Goal: Task Accomplishment & Management: Manage account settings

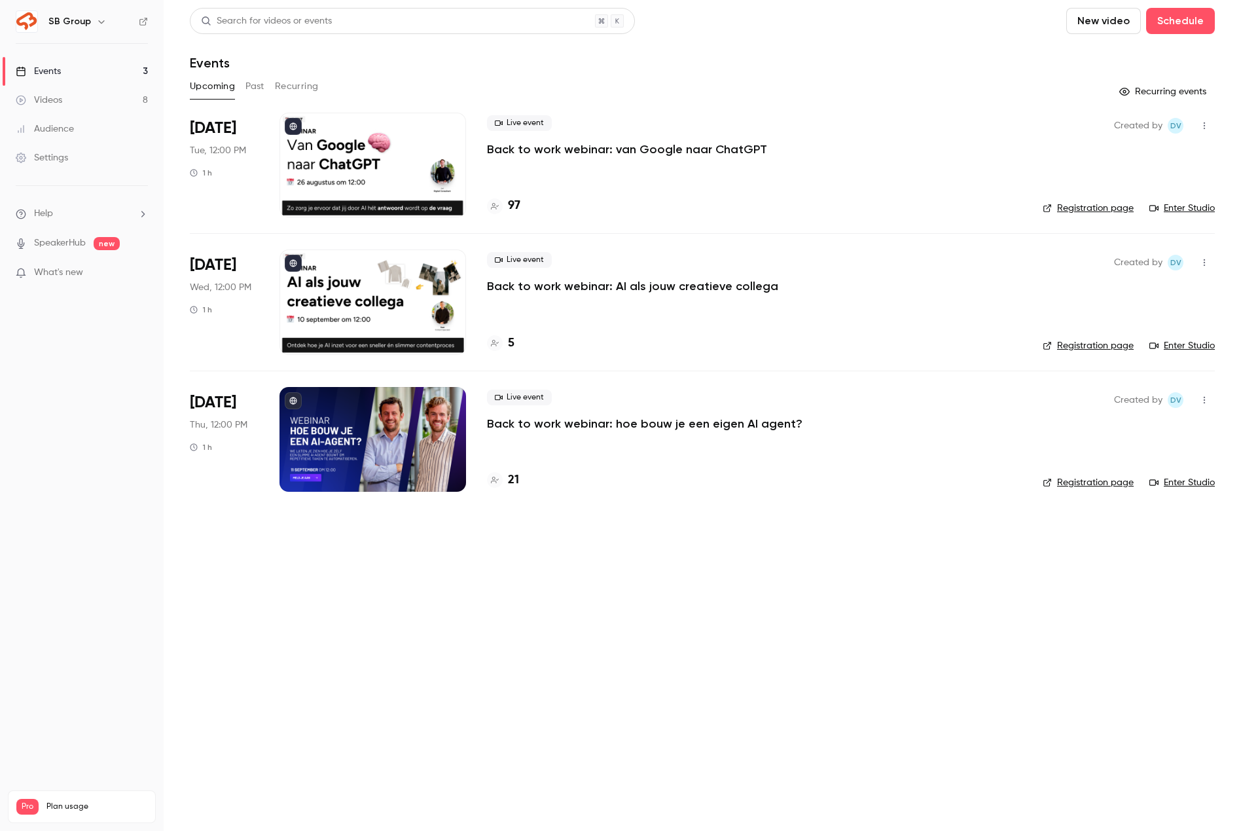
click at [501, 156] on p "Back to work webinar: van Google naar ChatGPT" at bounding box center [627, 149] width 280 height 16
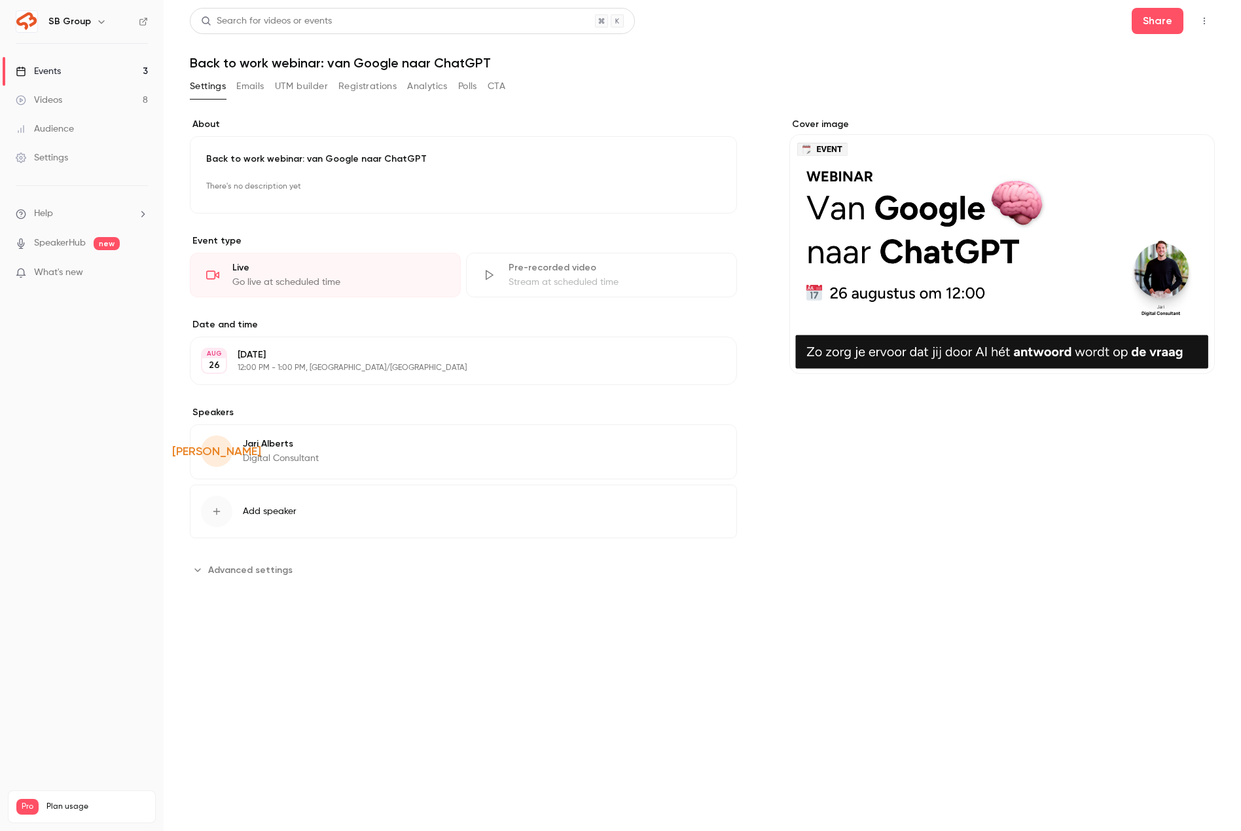
click at [383, 84] on button "Registrations" at bounding box center [367, 86] width 58 height 21
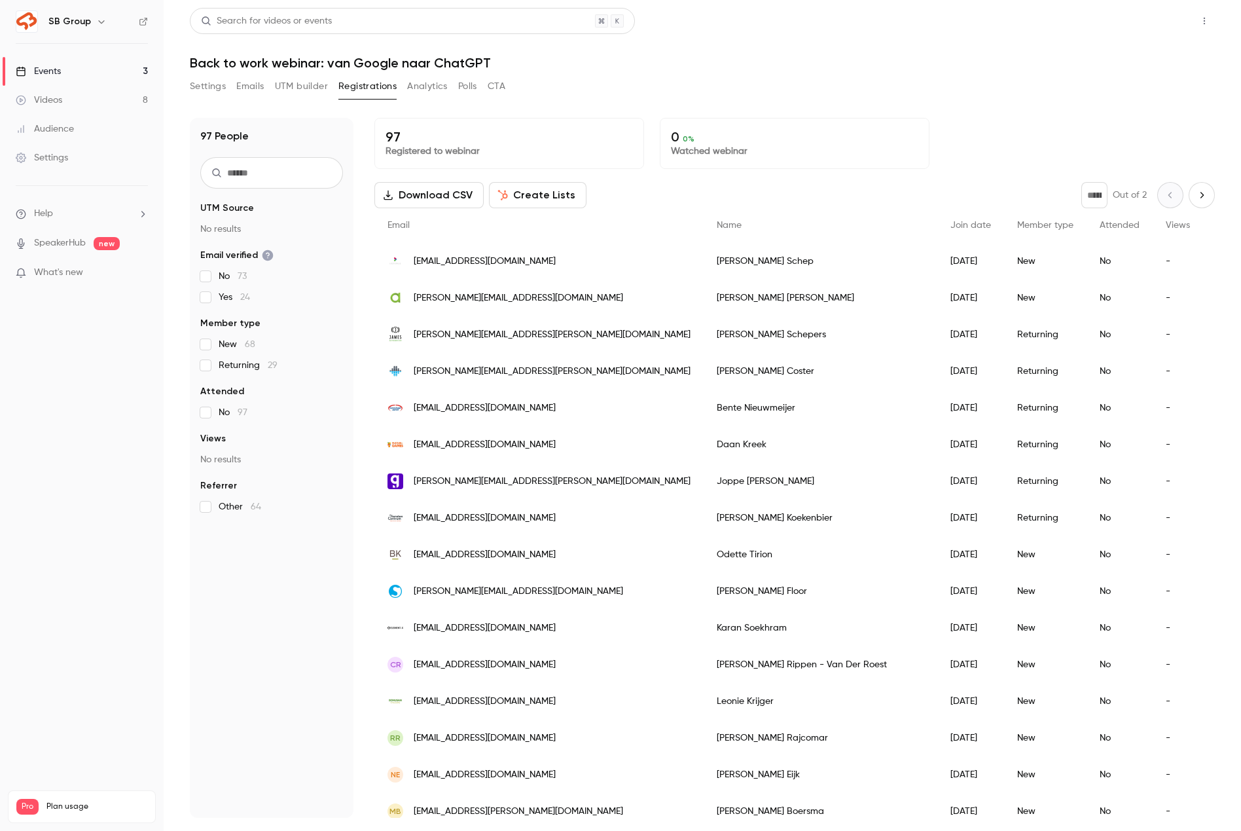
click at [1149, 19] on button "Share" at bounding box center [1158, 21] width 52 height 26
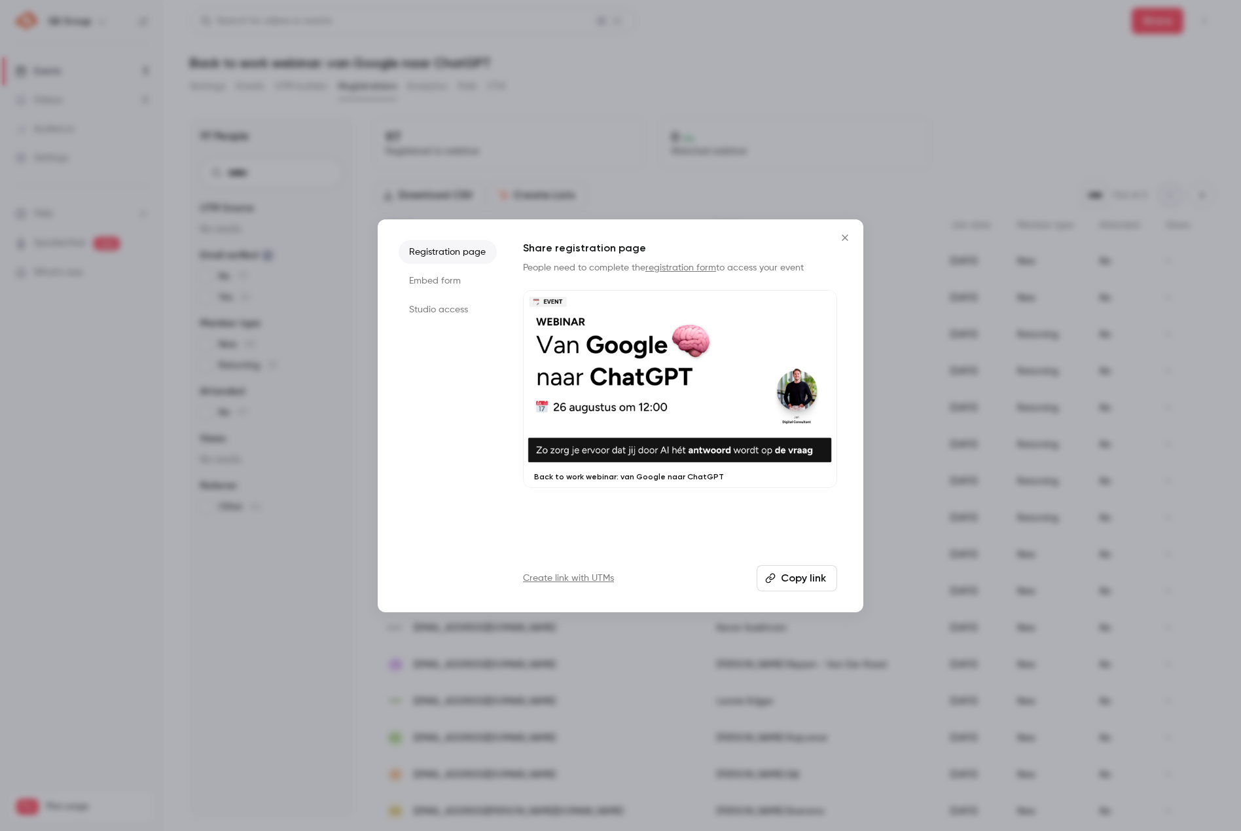
click at [805, 584] on button "Copy link" at bounding box center [797, 578] width 81 height 26
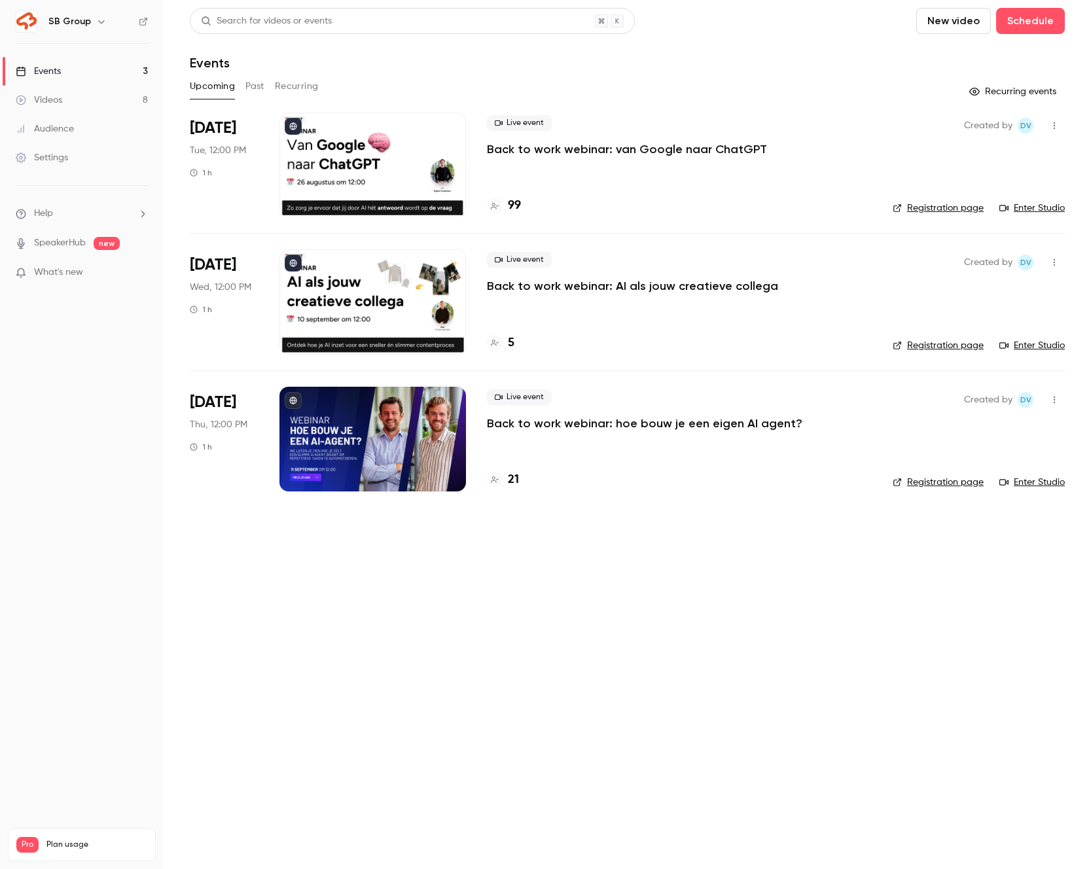
click at [552, 153] on p "Back to work webinar: van Google naar ChatGPT" at bounding box center [627, 149] width 280 height 16
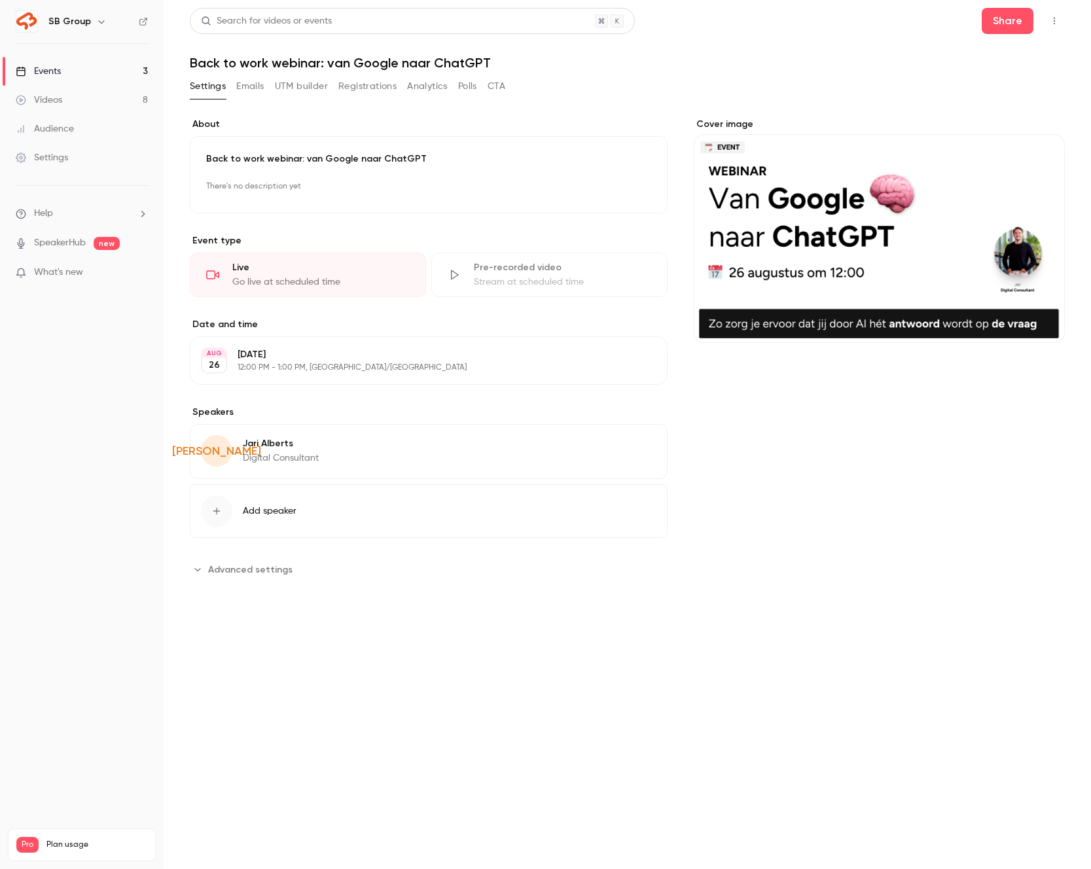
click at [374, 81] on button "Registrations" at bounding box center [367, 86] width 58 height 21
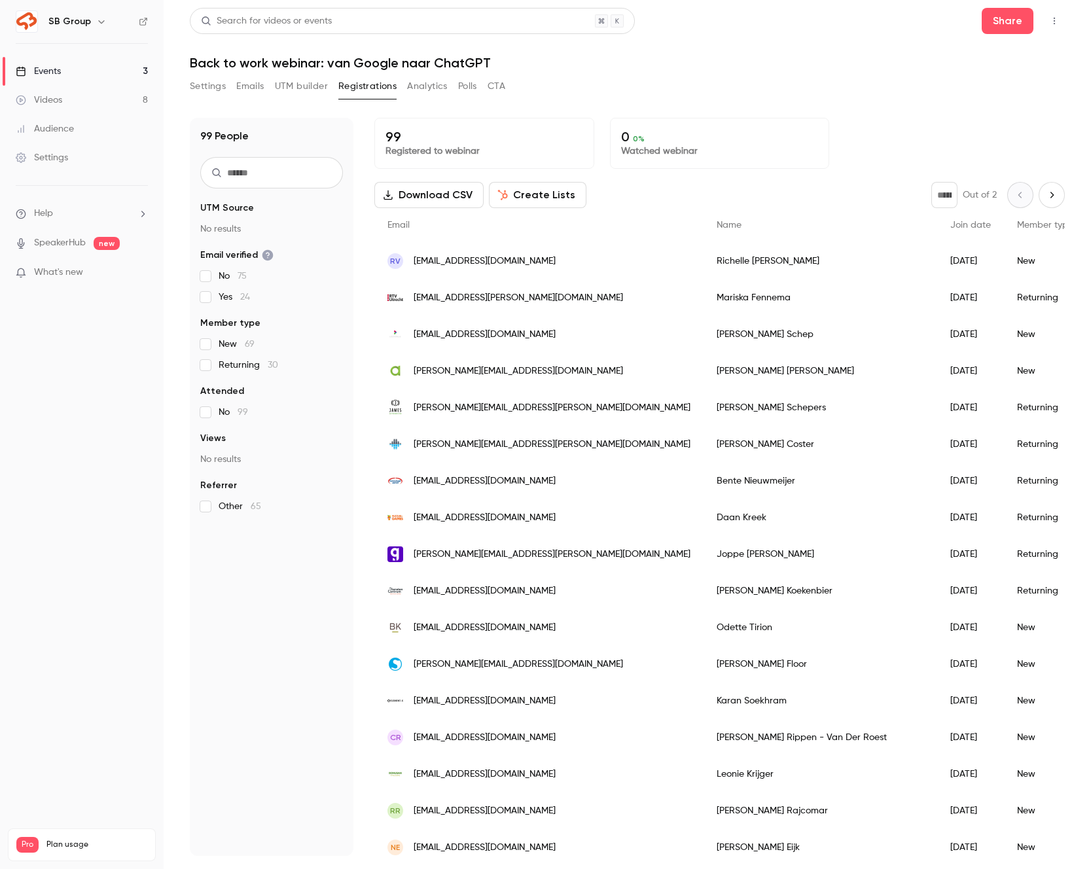
click at [194, 82] on button "Settings" at bounding box center [208, 86] width 36 height 21
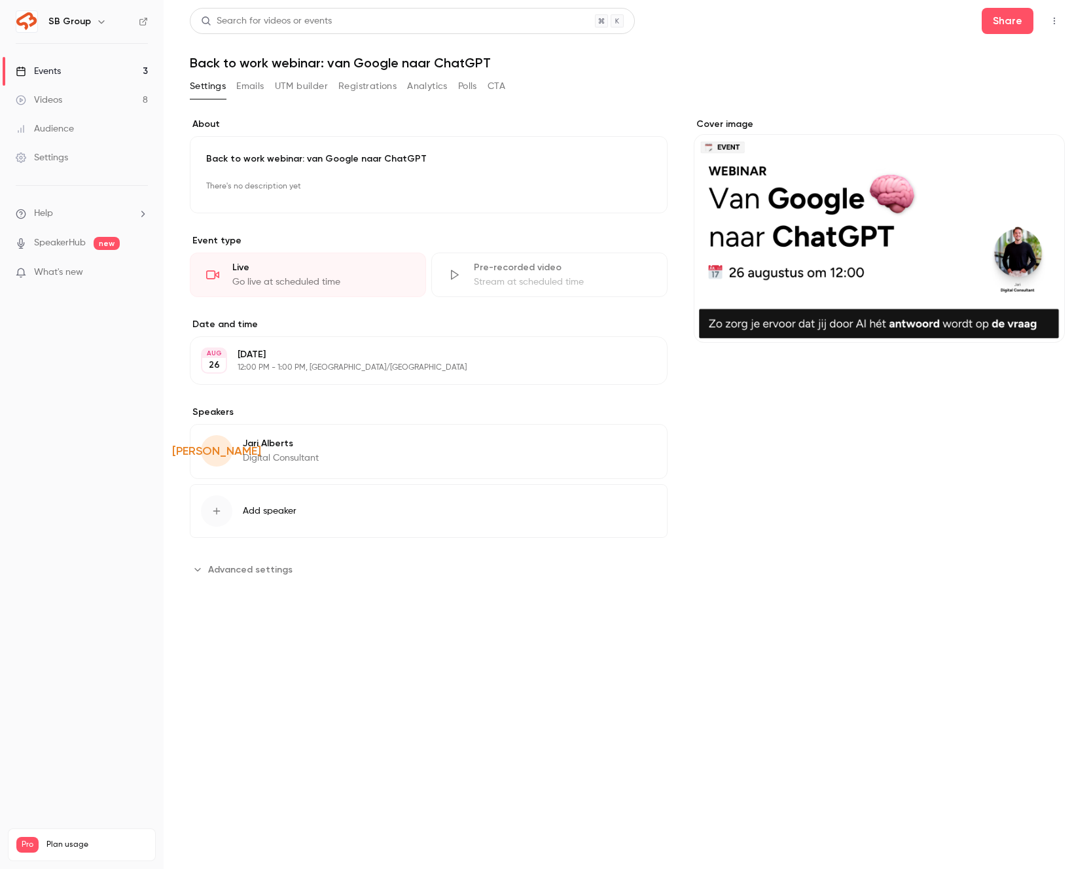
click at [137, 69] on link "Events 3" at bounding box center [82, 71] width 164 height 29
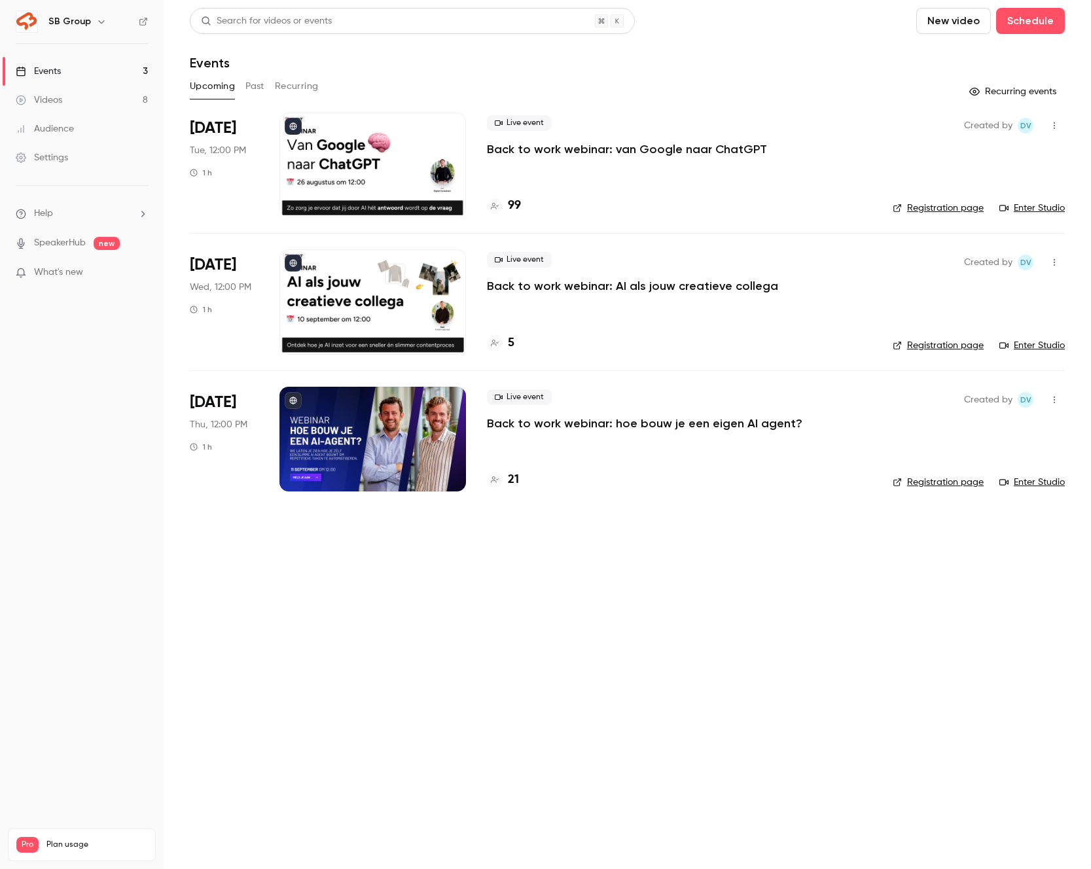
click at [70, 22] on h6 "SB Group" at bounding box center [69, 21] width 43 height 13
click at [96, 24] on icon "button" at bounding box center [101, 21] width 10 height 10
click at [86, 120] on div "Billing" at bounding box center [111, 121] width 127 height 13
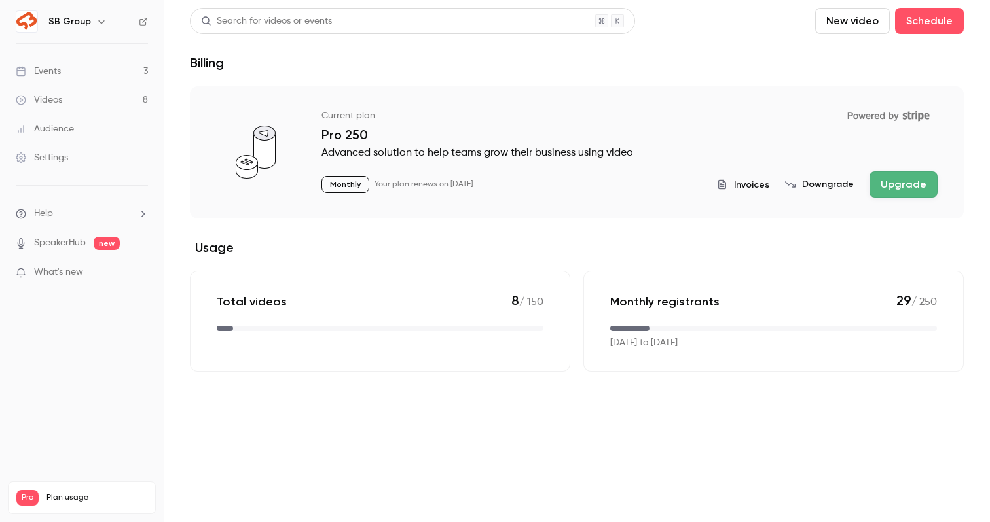
click at [113, 68] on link "Events 3" at bounding box center [82, 71] width 164 height 29
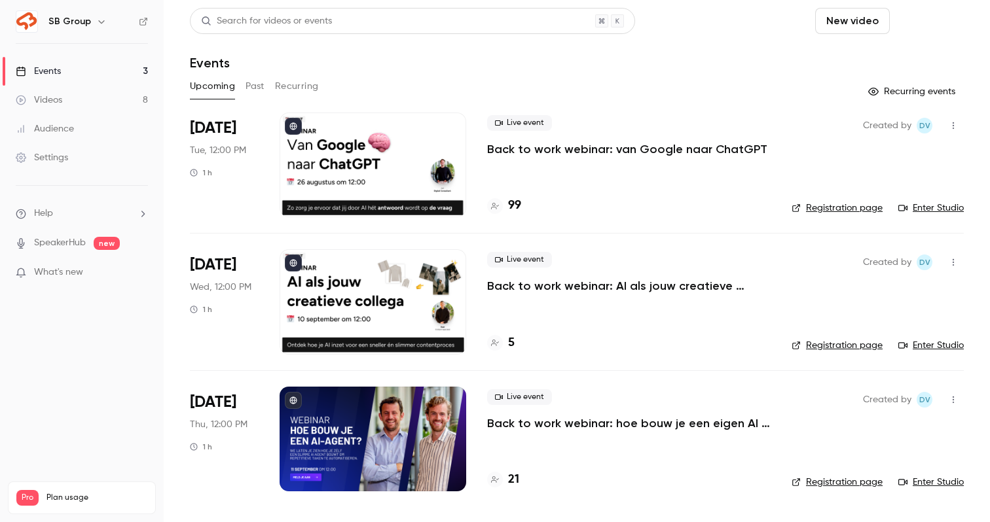
click at [914, 22] on button "Schedule" at bounding box center [929, 21] width 69 height 26
click at [900, 59] on div "One time event" at bounding box center [902, 56] width 99 height 13
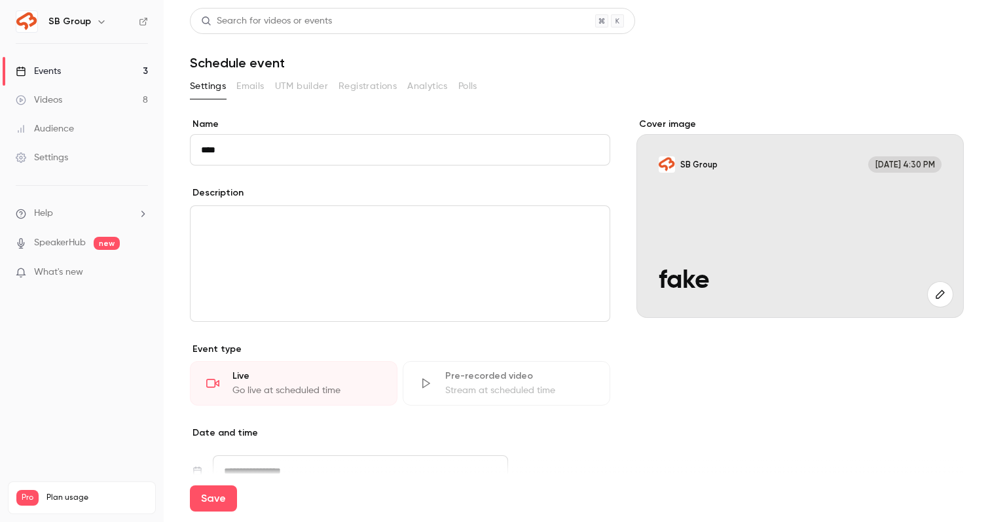
type input "****"
click at [317, 276] on div "editor" at bounding box center [399, 263] width 419 height 115
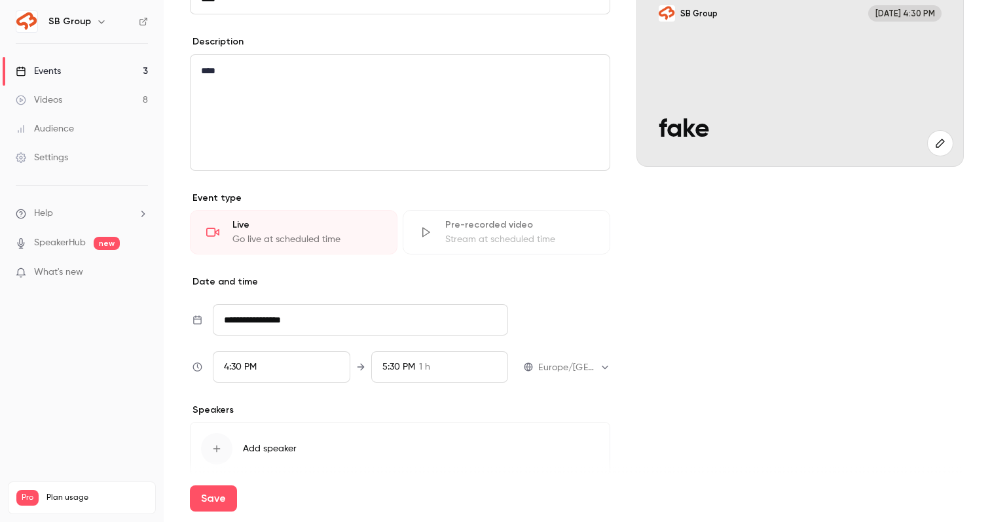
scroll to position [209, 0]
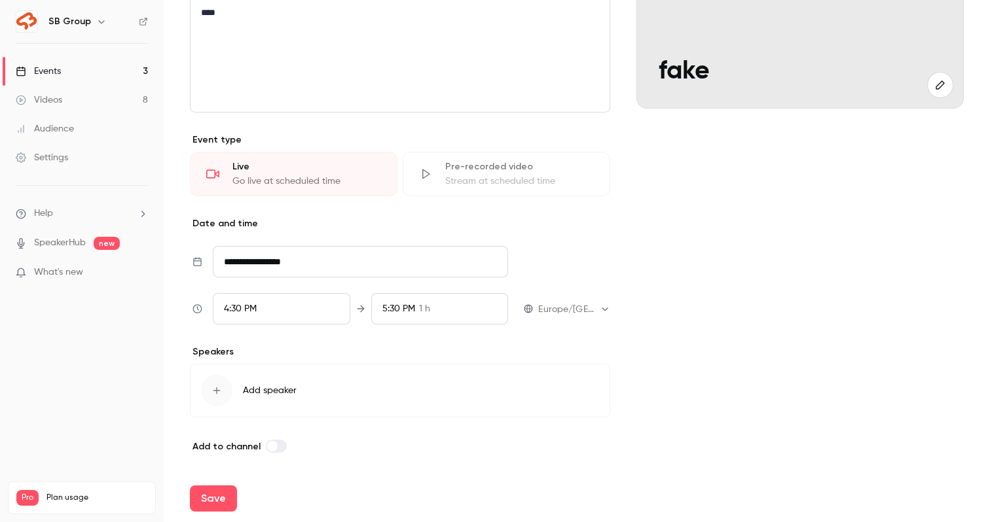
click at [228, 397] on div "button" at bounding box center [216, 390] width 31 height 31
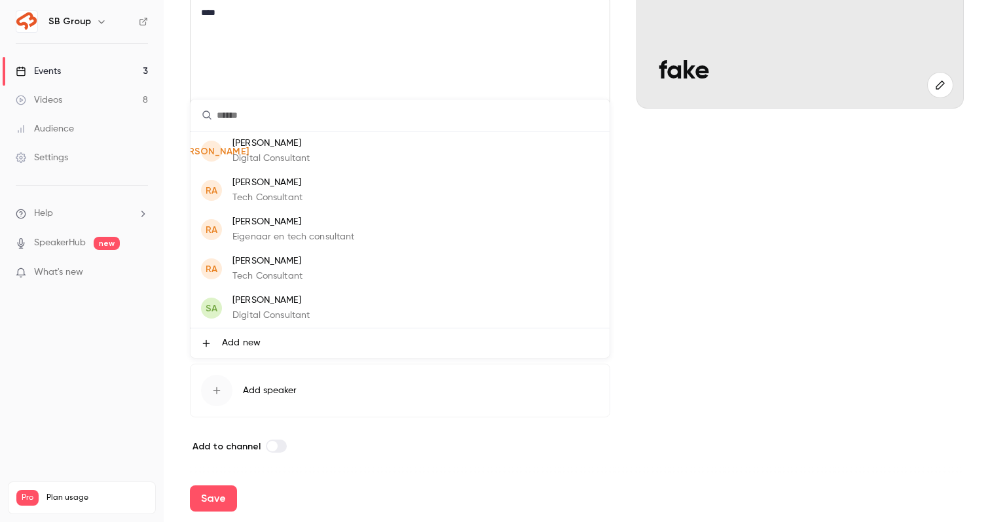
click at [281, 149] on p "Jari Alberts" at bounding box center [270, 144] width 77 height 14
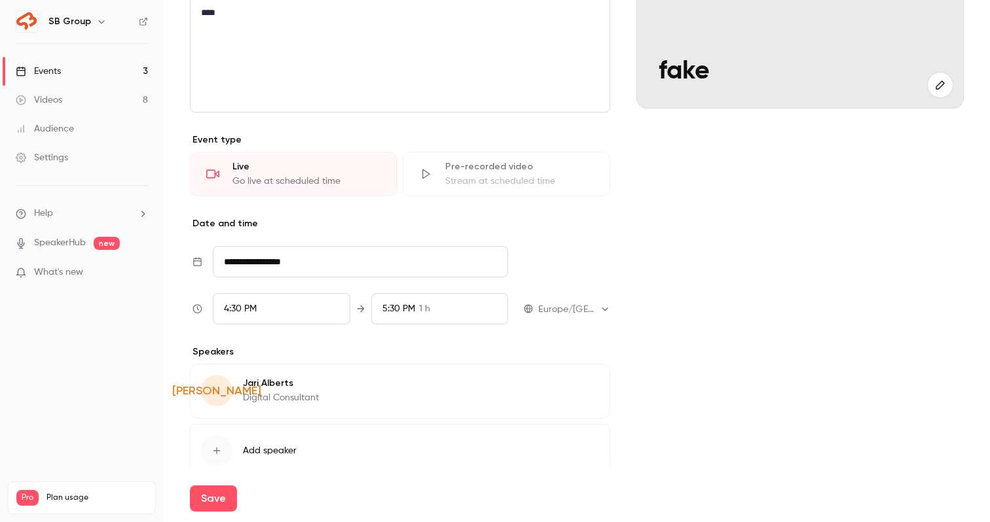
scroll to position [270, 0]
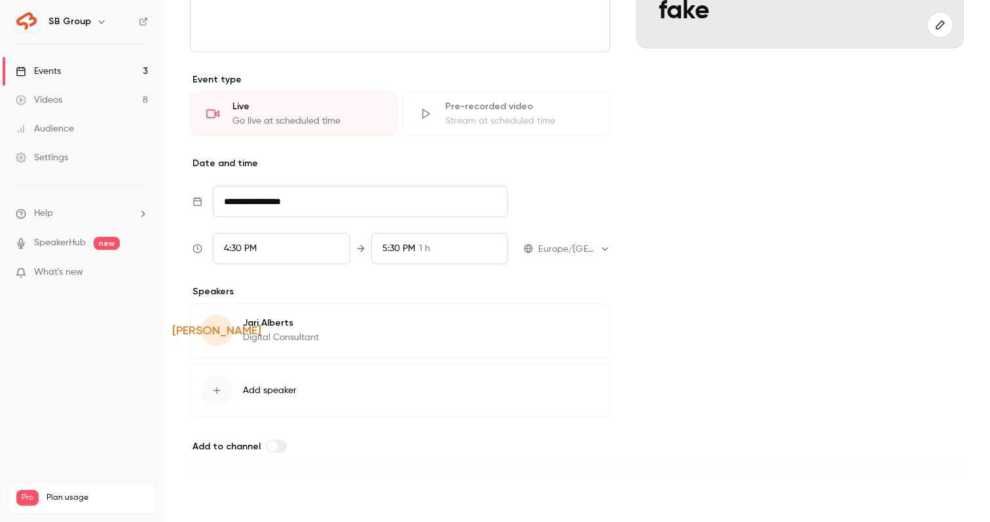
click at [209, 497] on button "Save" at bounding box center [213, 499] width 47 height 26
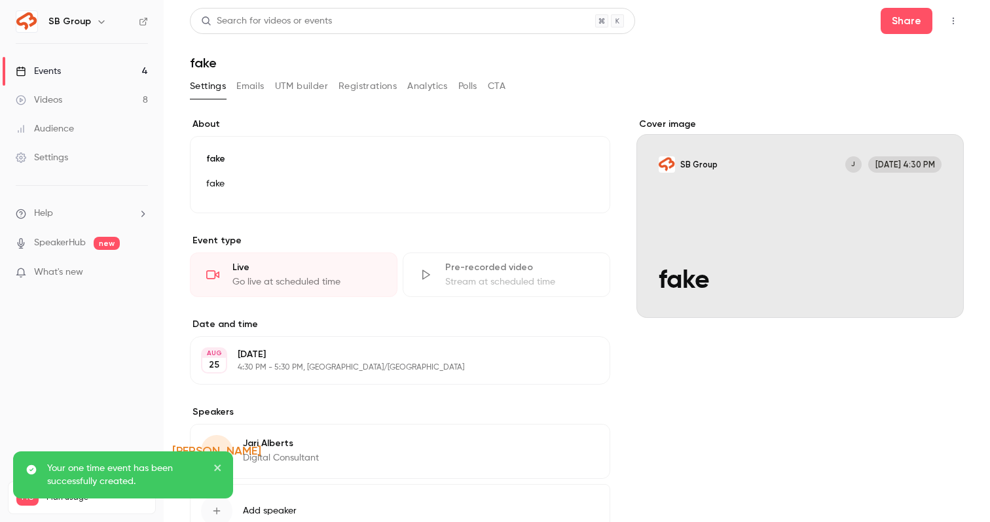
click at [132, 71] on link "Events 4" at bounding box center [82, 71] width 164 height 29
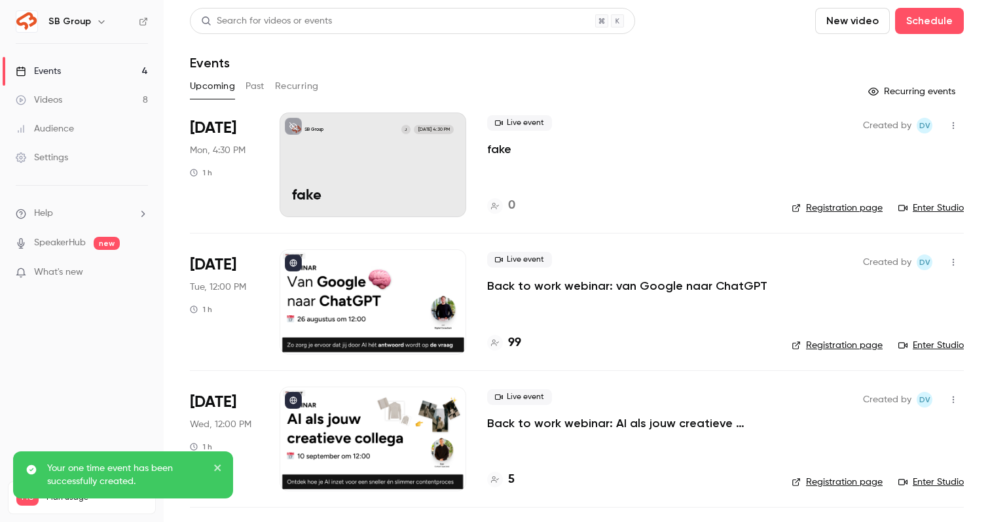
click at [955, 108] on div "Search for videos or events New video Schedule Events Upcoming Past Recurring R…" at bounding box center [577, 326] width 774 height 636
click at [939, 204] on link "Enter Studio" at bounding box center [930, 208] width 65 height 13
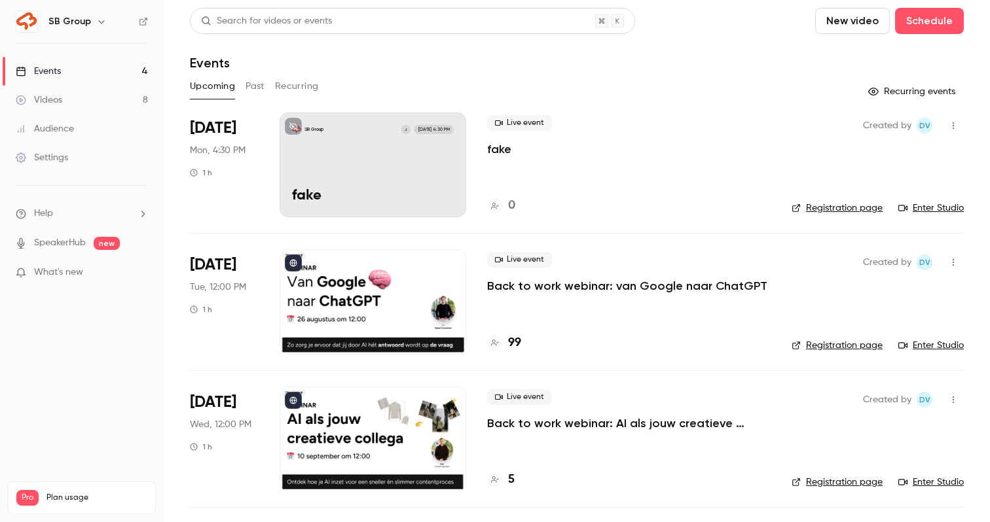
click at [76, 93] on link "Videos 8" at bounding box center [82, 100] width 164 height 29
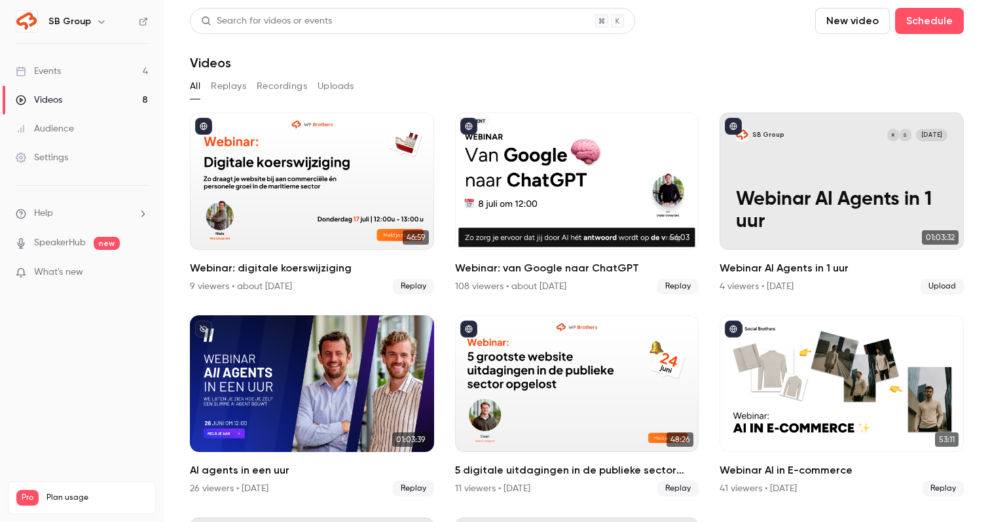
click at [113, 70] on link "Events 4" at bounding box center [82, 71] width 164 height 29
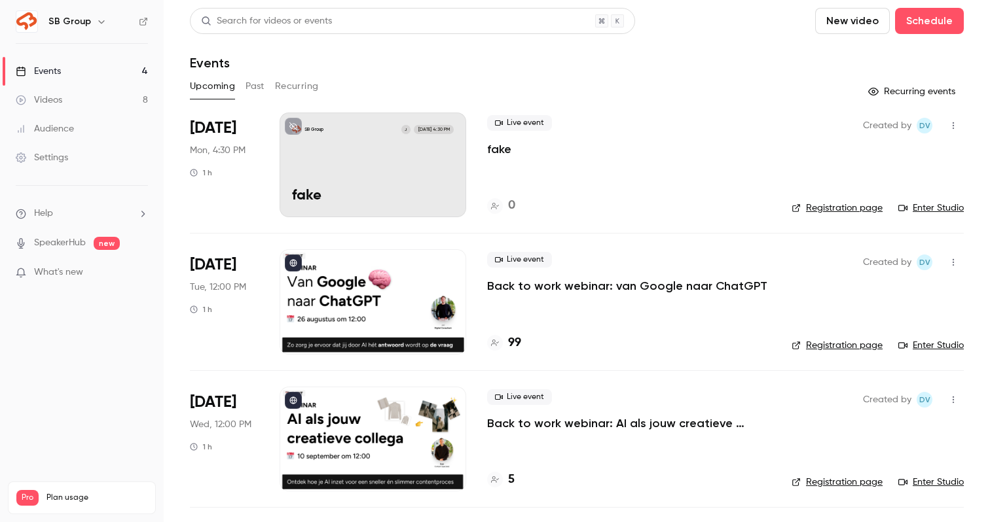
click at [70, 160] on link "Settings" at bounding box center [82, 157] width 164 height 29
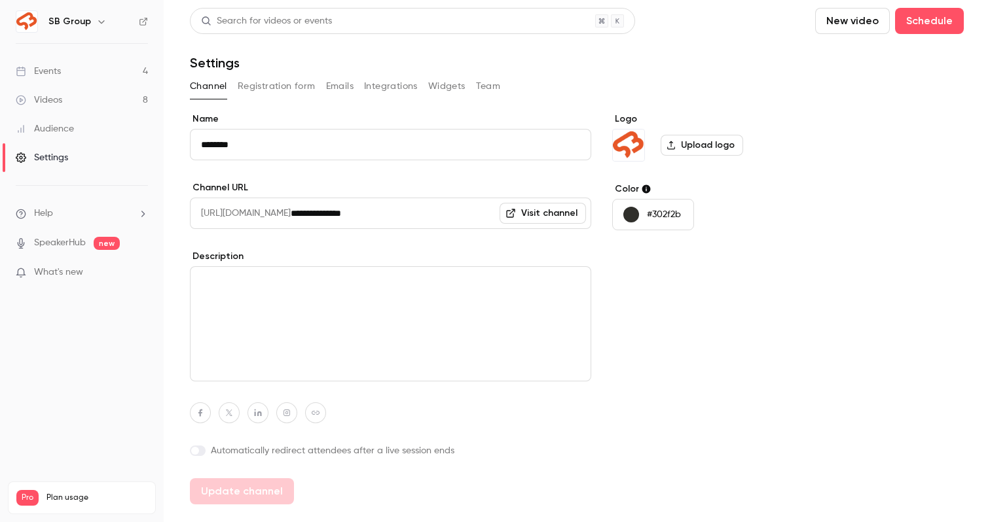
click at [264, 92] on button "Registration form" at bounding box center [277, 86] width 78 height 21
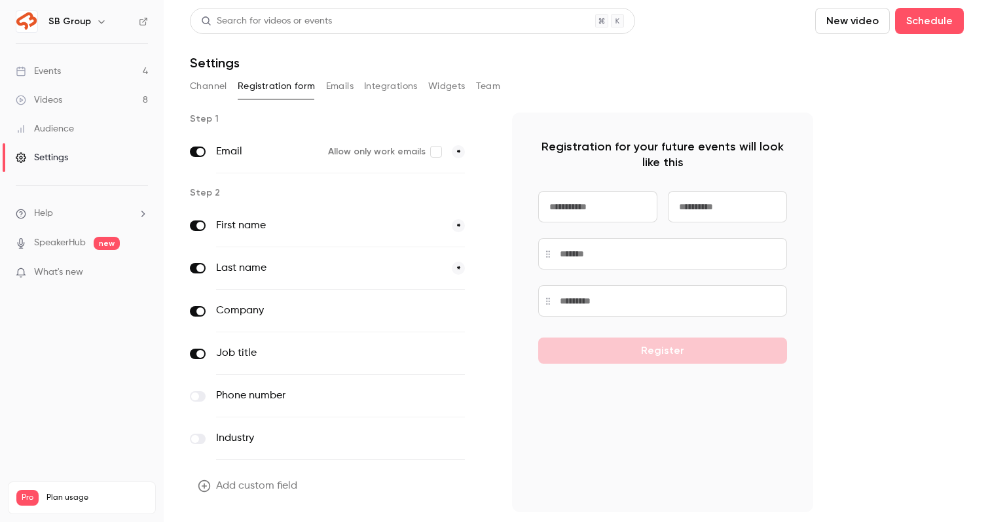
click at [340, 96] on button "Emails" at bounding box center [339, 86] width 27 height 21
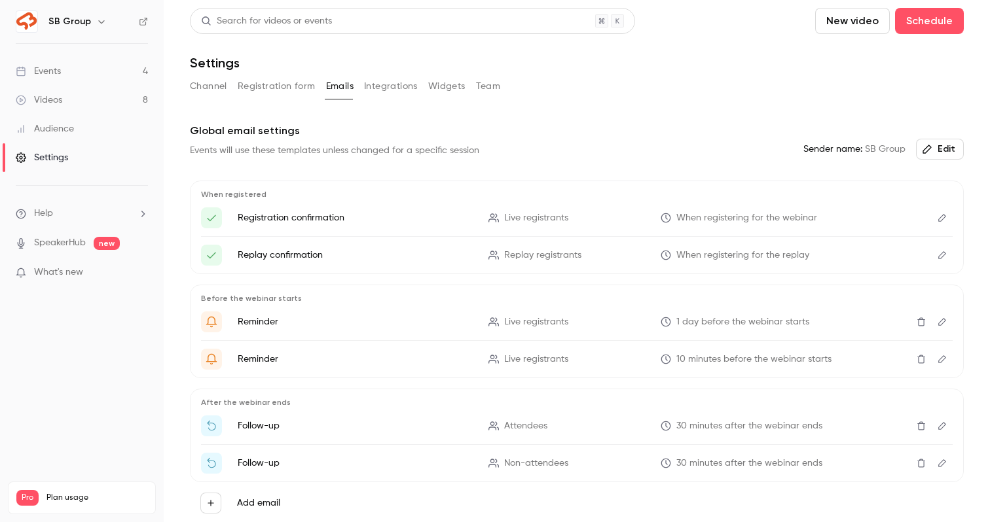
click at [92, 29] on div "SB Group" at bounding box center [88, 22] width 80 height 16
click at [90, 24] on div "SB Group" at bounding box center [88, 22] width 80 height 16
click at [98, 18] on icon "button" at bounding box center [101, 21] width 10 height 10
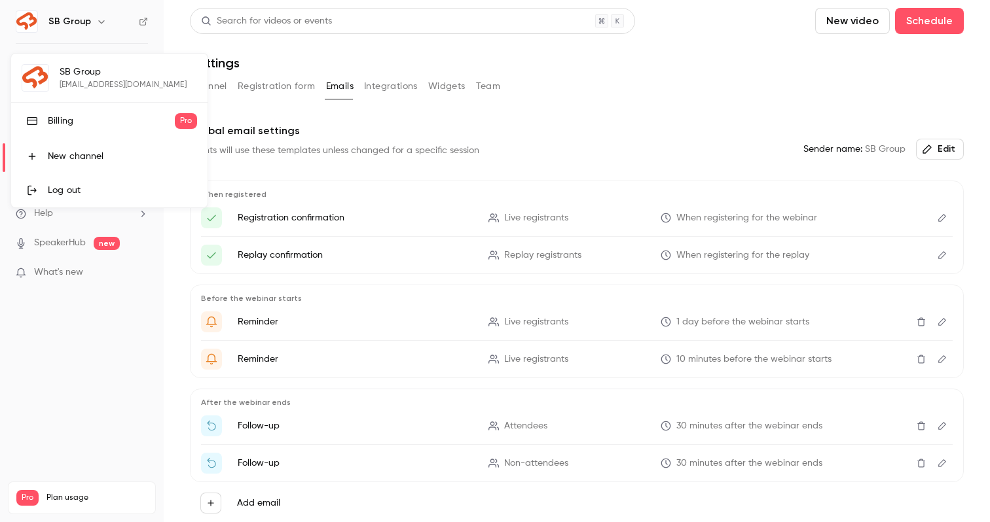
click at [73, 120] on div "Billing" at bounding box center [111, 121] width 127 height 13
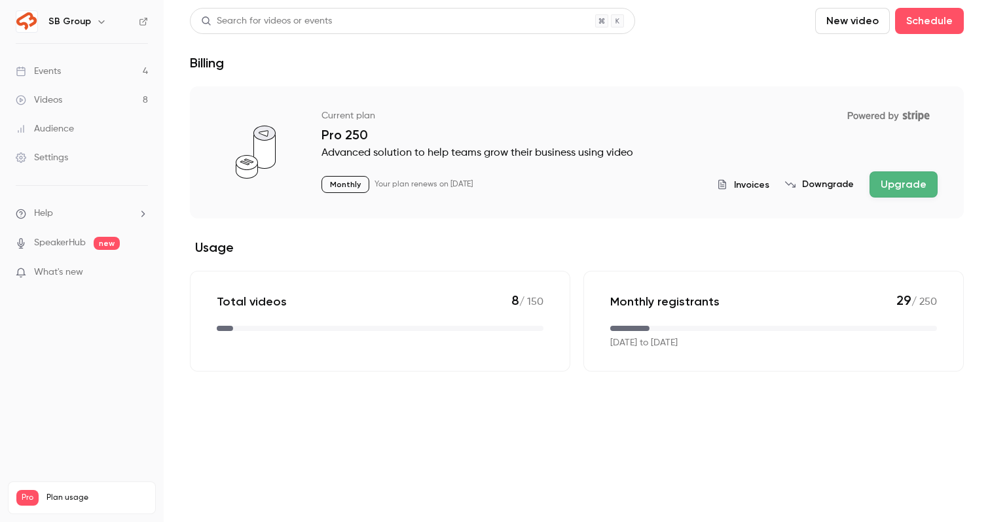
click at [910, 187] on button "Upgrade" at bounding box center [903, 185] width 68 height 26
click at [120, 67] on link "Events 4" at bounding box center [82, 71] width 164 height 29
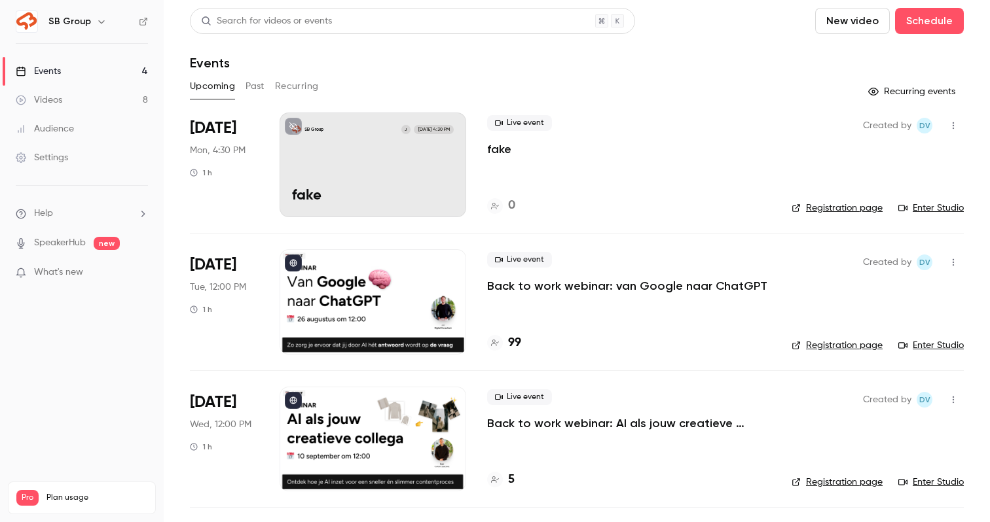
click at [955, 124] on icon "button" at bounding box center [953, 125] width 10 height 9
click at [871, 253] on li "Delete" at bounding box center [892, 261] width 141 height 34
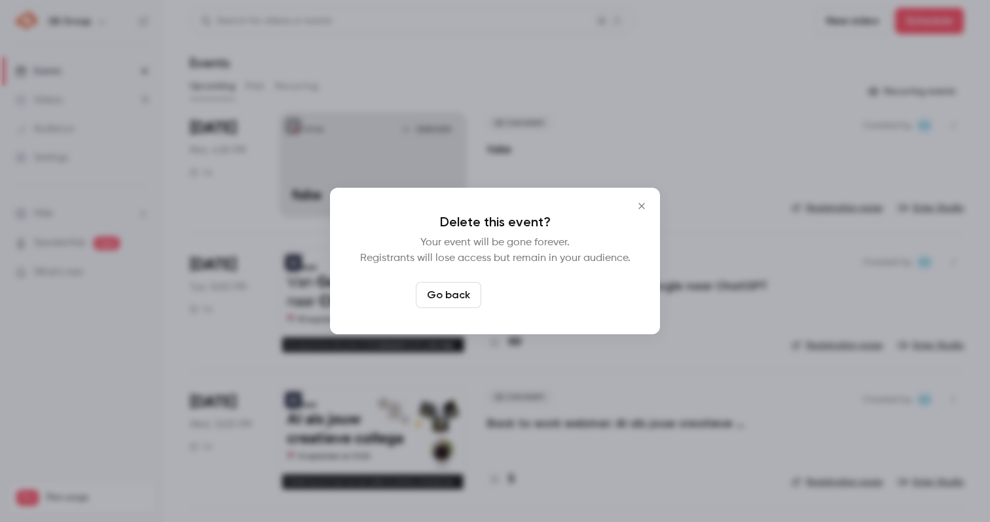
click at [537, 300] on button "Delete event" at bounding box center [530, 295] width 88 height 26
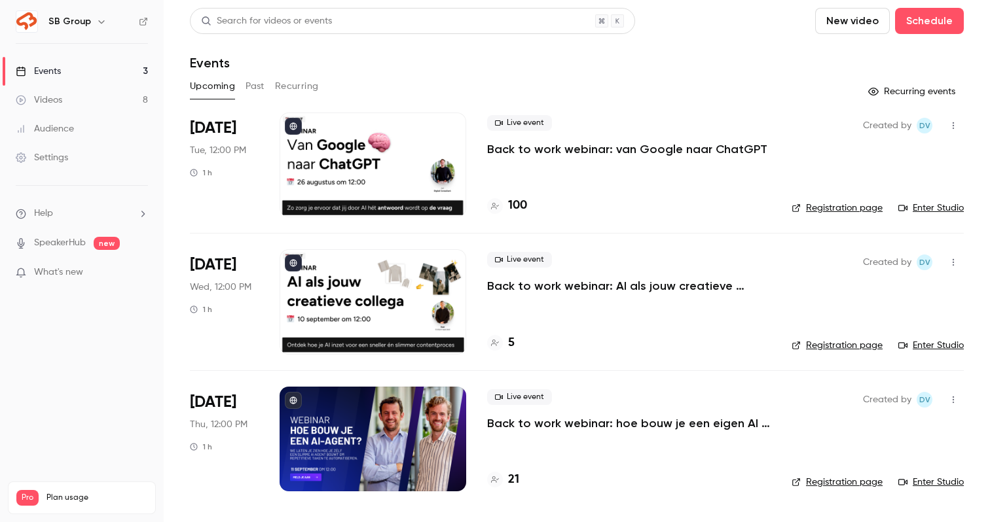
click at [136, 221] on ul "Help SpeakerHub new What's new" at bounding box center [82, 244] width 164 height 117
click at [136, 213] on li "Help" at bounding box center [82, 214] width 132 height 14
click at [103, 274] on div at bounding box center [495, 261] width 990 height 522
click at [76, 274] on span "What's new" at bounding box center [58, 273] width 49 height 14
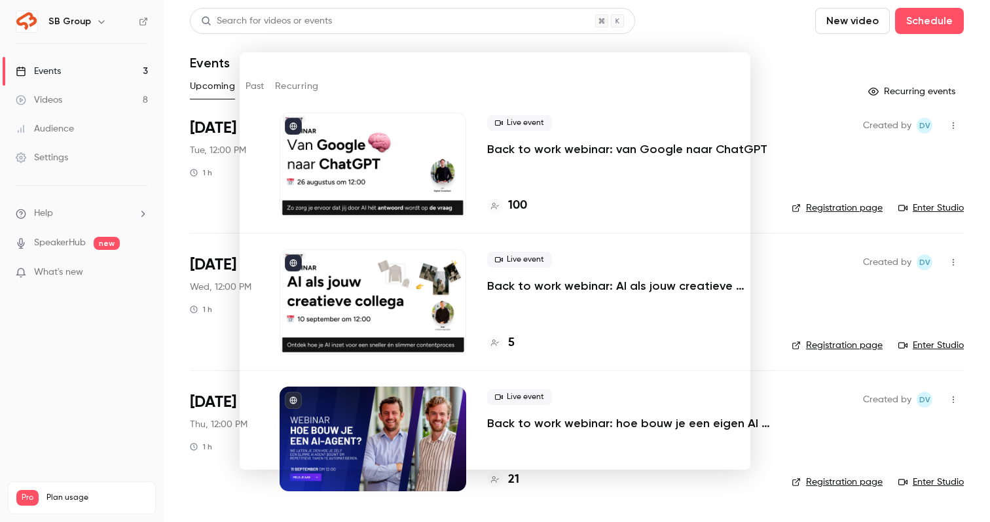
click at [181, 189] on div at bounding box center [495, 261] width 990 height 522
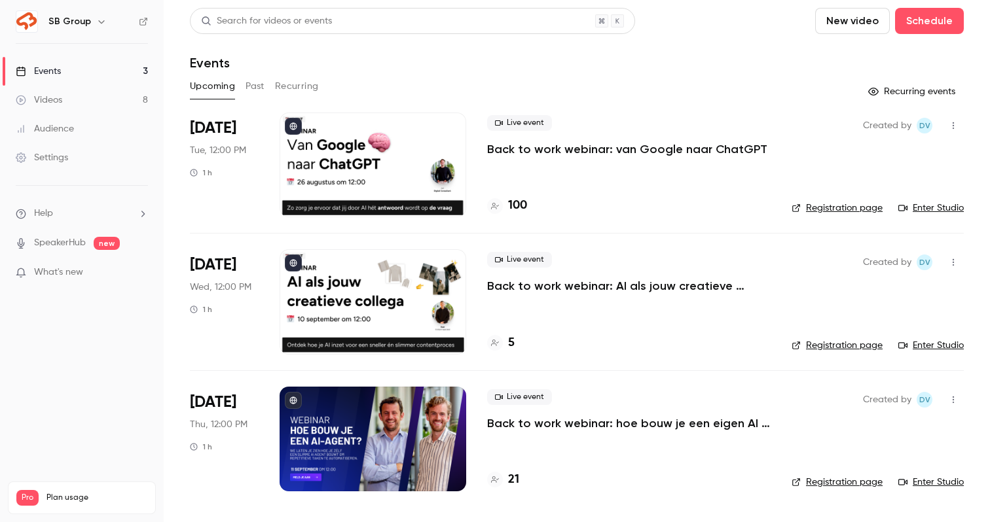
click at [232, 113] on div "Aug 26 Tue, 12:00 PM 1 h" at bounding box center [224, 165] width 69 height 105
click at [225, 124] on span "[DATE]" at bounding box center [213, 128] width 46 height 21
click at [512, 148] on p "Back to work webinar: van Google naar ChatGPT" at bounding box center [627, 149] width 280 height 16
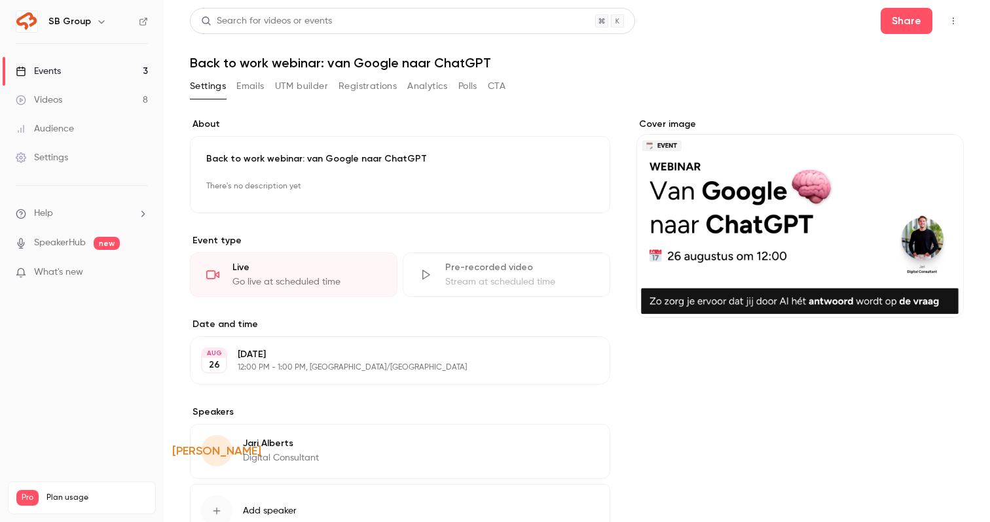
click at [367, 82] on button "Registrations" at bounding box center [367, 86] width 58 height 21
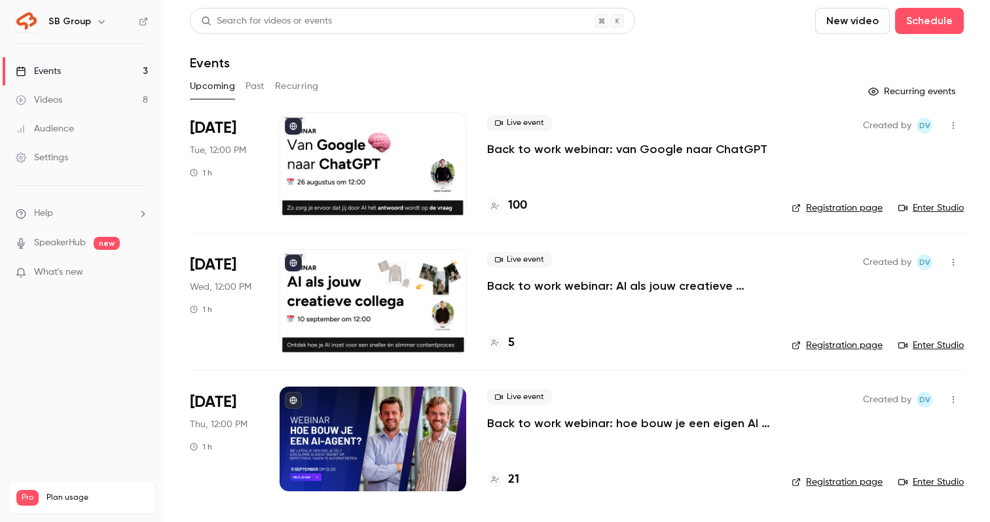
click at [524, 152] on p "Back to work webinar: van Google naar ChatGPT" at bounding box center [627, 149] width 280 height 16
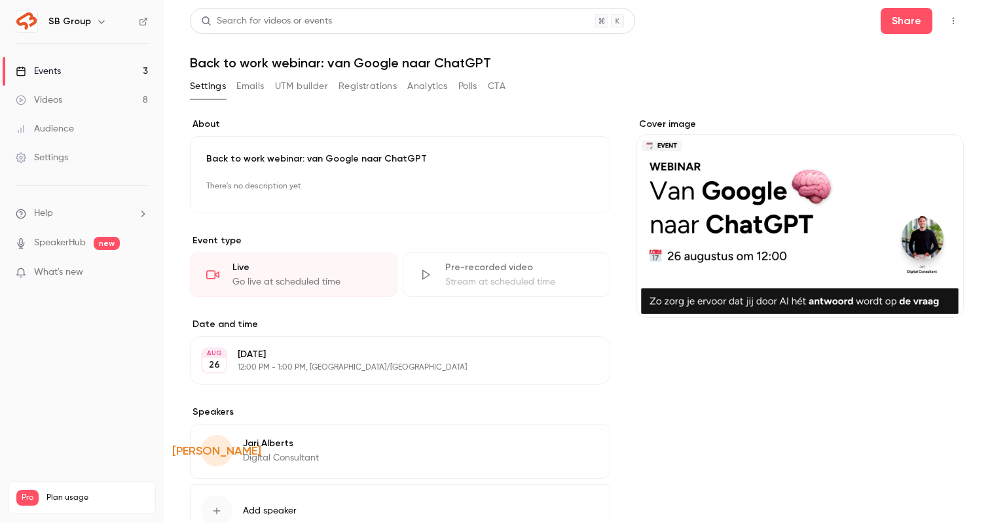
click at [363, 93] on button "Registrations" at bounding box center [367, 86] width 58 height 21
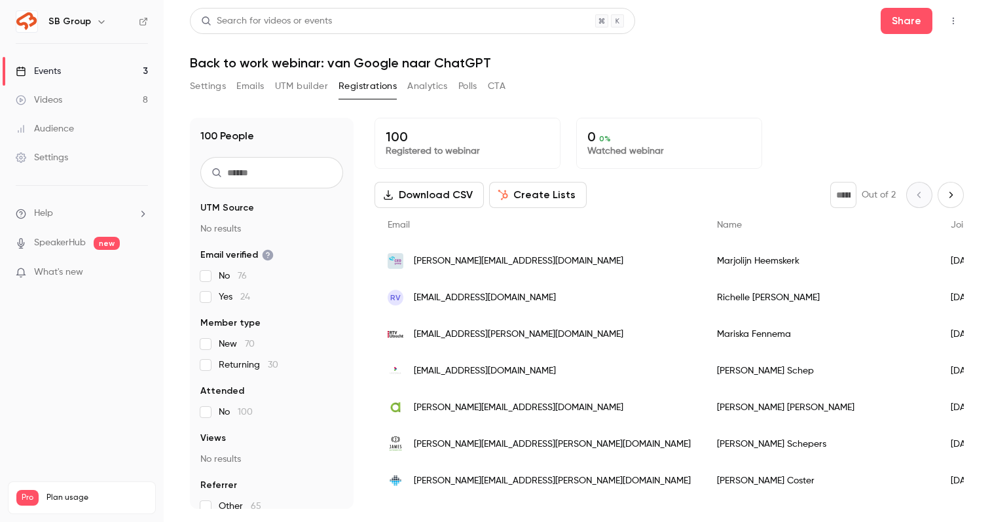
click at [207, 91] on button "Settings" at bounding box center [208, 86] width 36 height 21
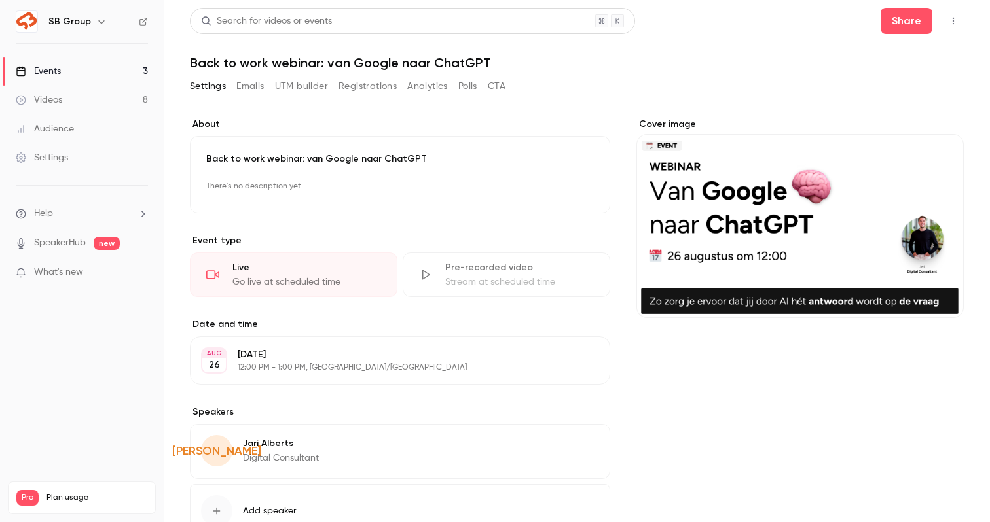
click at [130, 98] on link "Videos 8" at bounding box center [82, 100] width 164 height 29
